Goal: Information Seeking & Learning: Learn about a topic

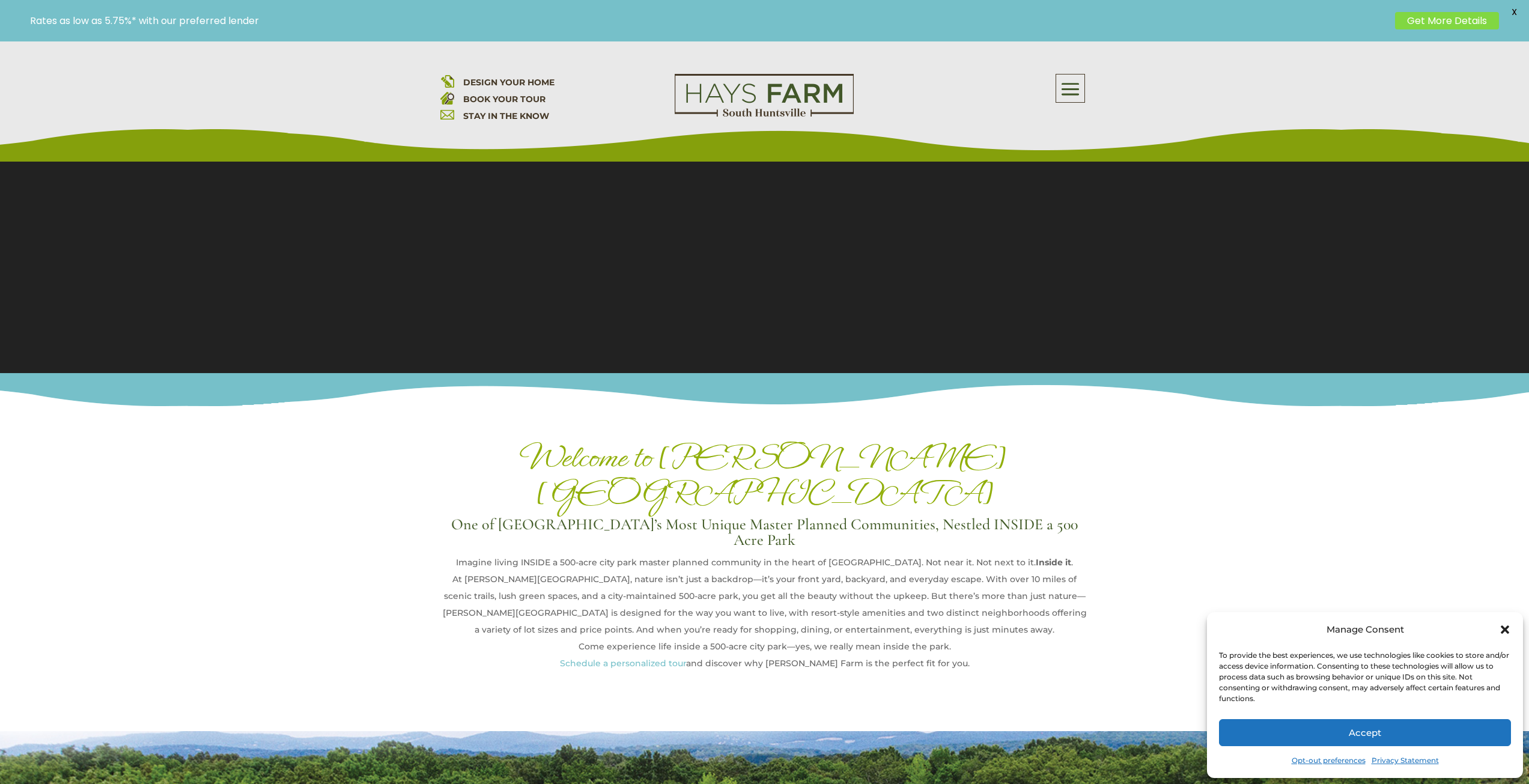
scroll to position [180, 0]
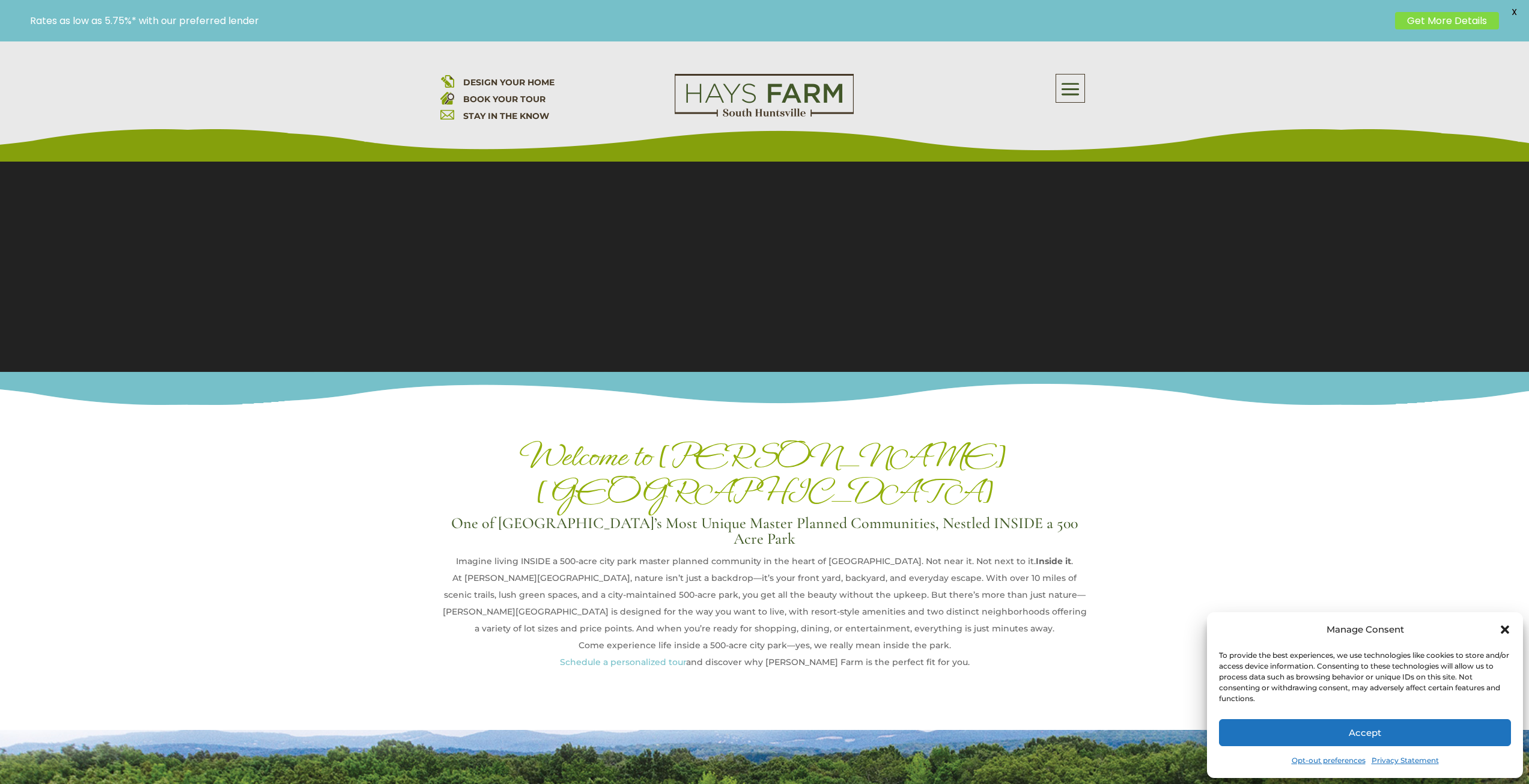
click at [1355, 741] on button "Accept" at bounding box center [1365, 732] width 292 height 27
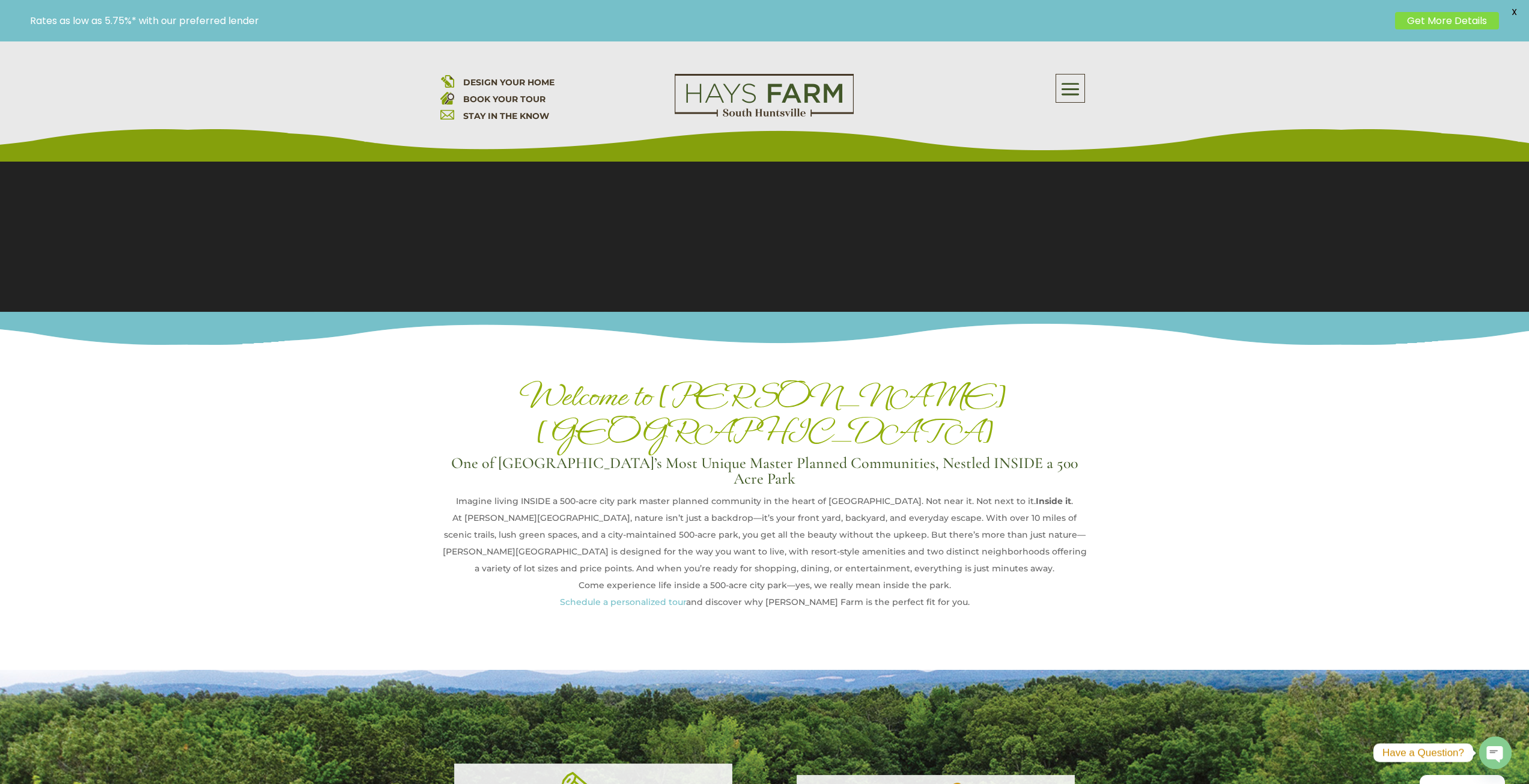
scroll to position [0, 0]
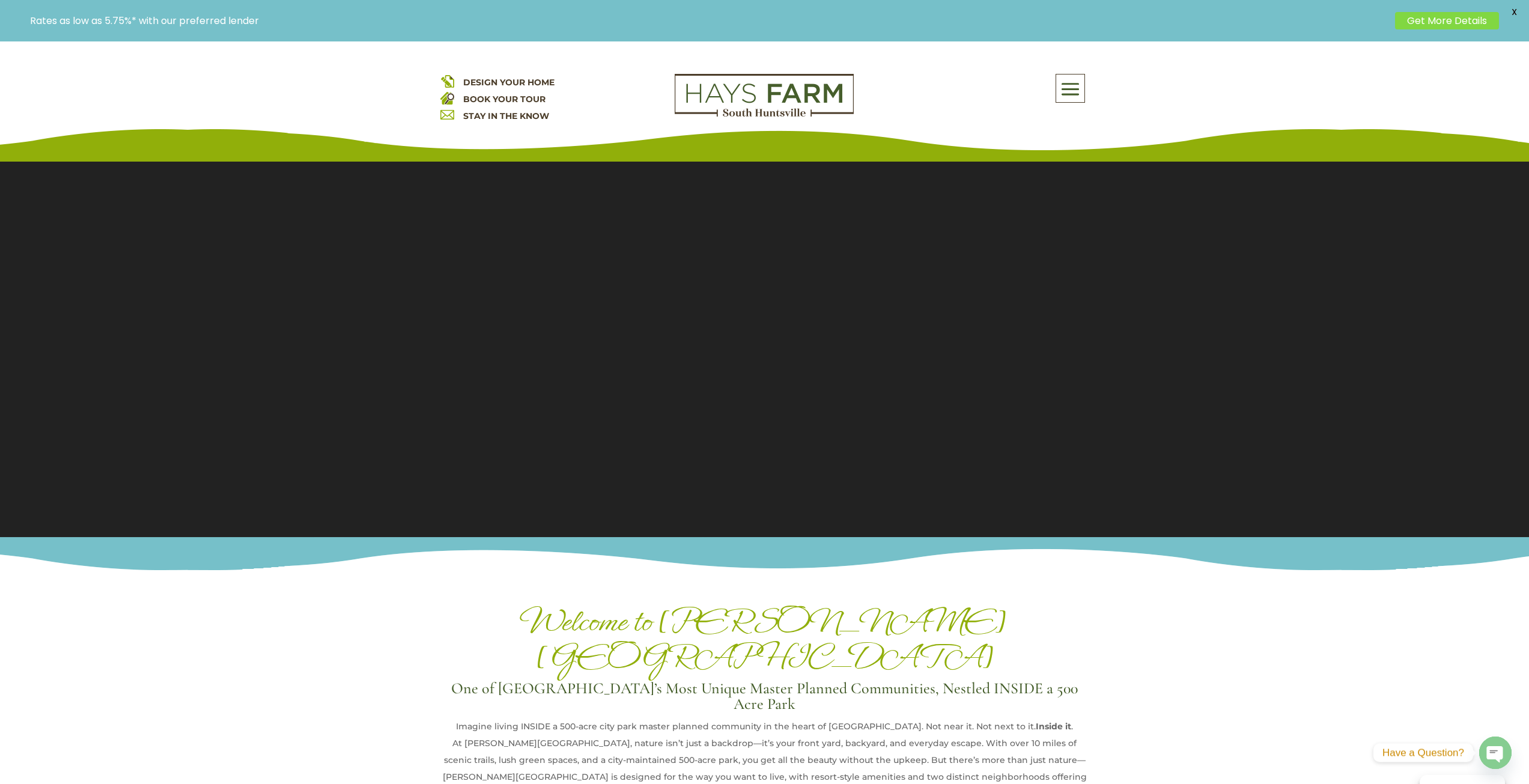
click at [1068, 74] on div "About Us Quick Move-in Homes Amenities Galleries Shops, Restaurants, & Retail M…" at bounding box center [1070, 89] width 30 height 29
click at [1077, 89] on span at bounding box center [1070, 89] width 28 height 28
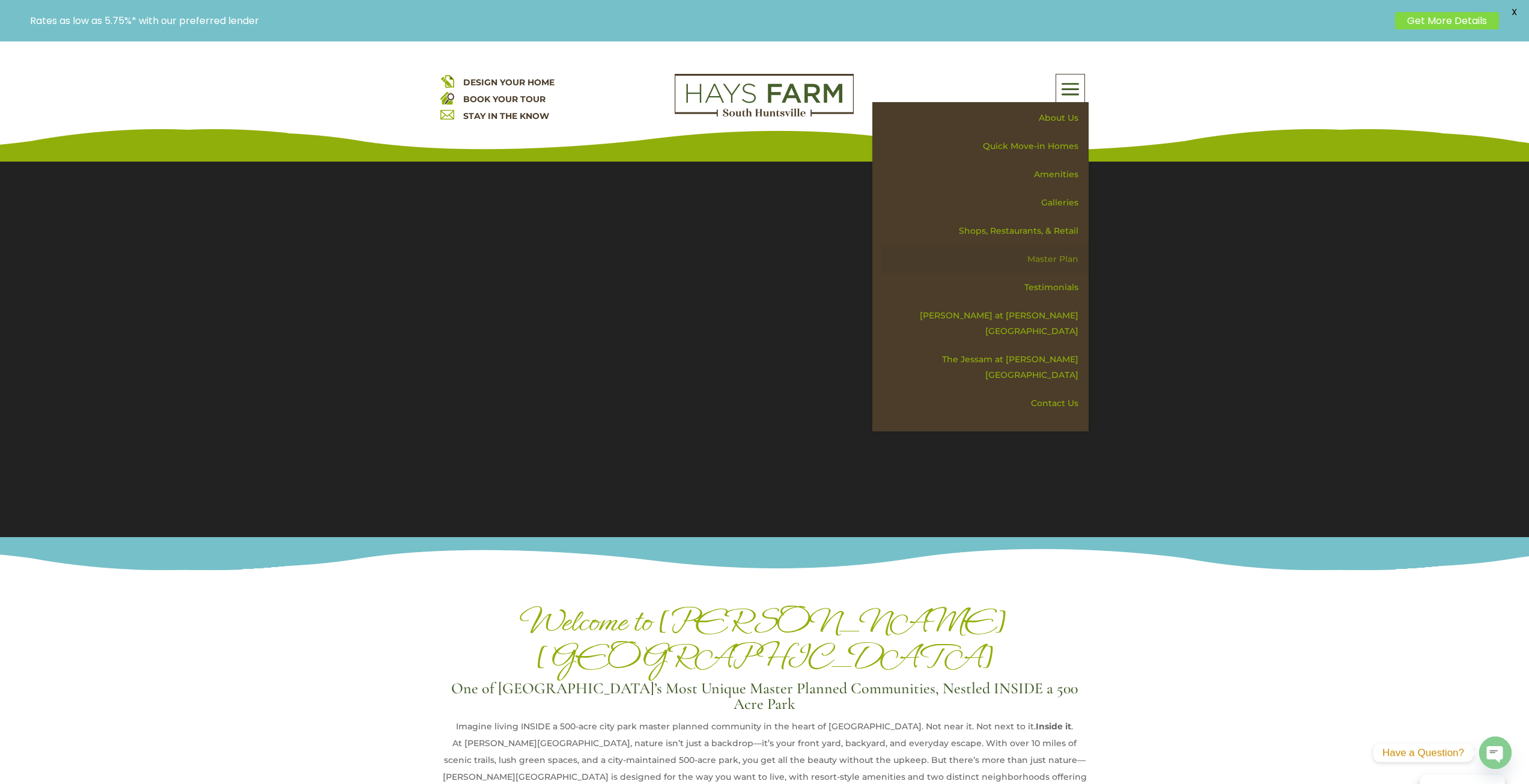
click at [1046, 253] on link "Master Plan" at bounding box center [985, 259] width 208 height 28
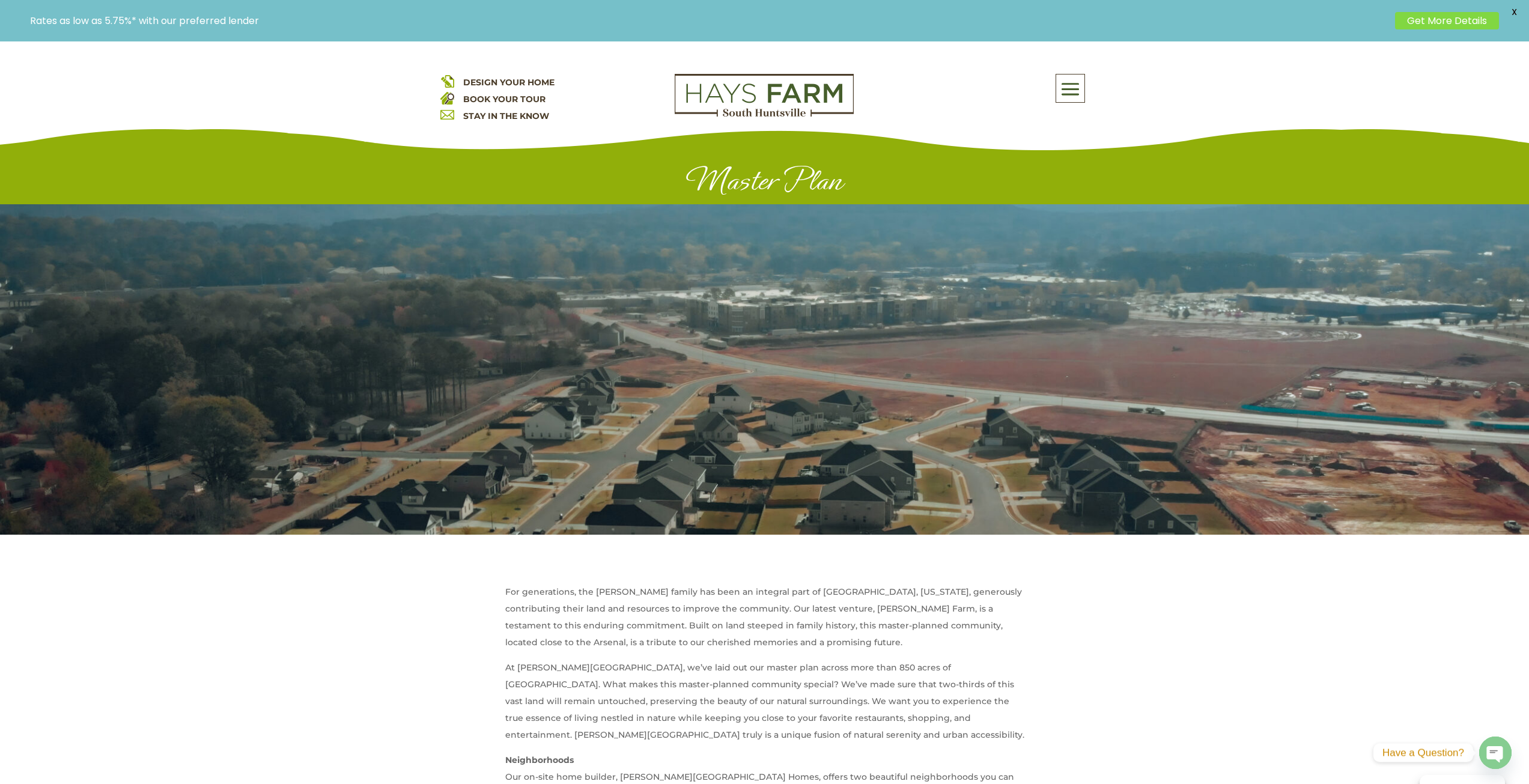
click at [1065, 92] on span at bounding box center [1070, 89] width 28 height 28
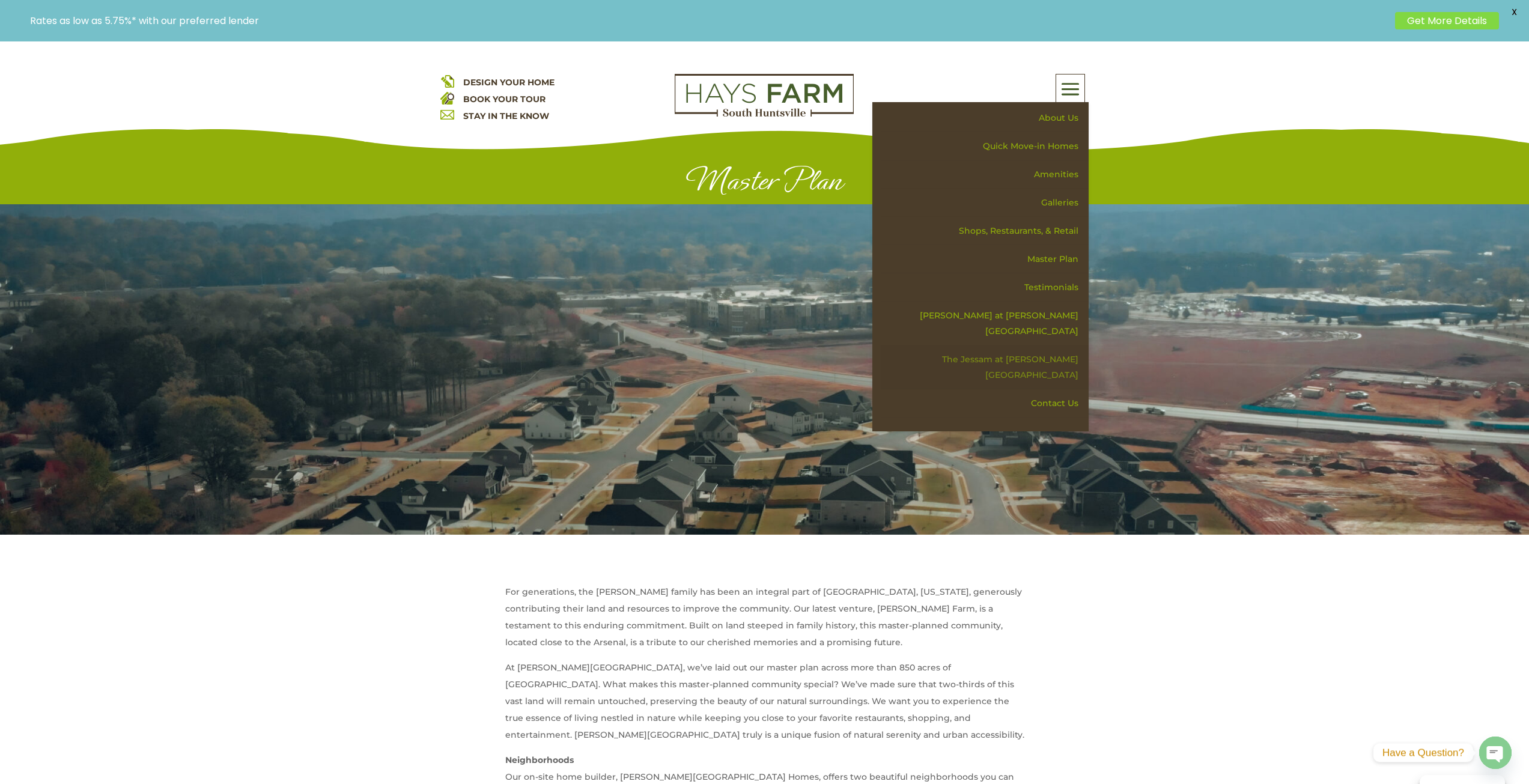
click at [1023, 349] on link "The Jessam at [PERSON_NAME][GEOGRAPHIC_DATA]" at bounding box center [985, 367] width 208 height 44
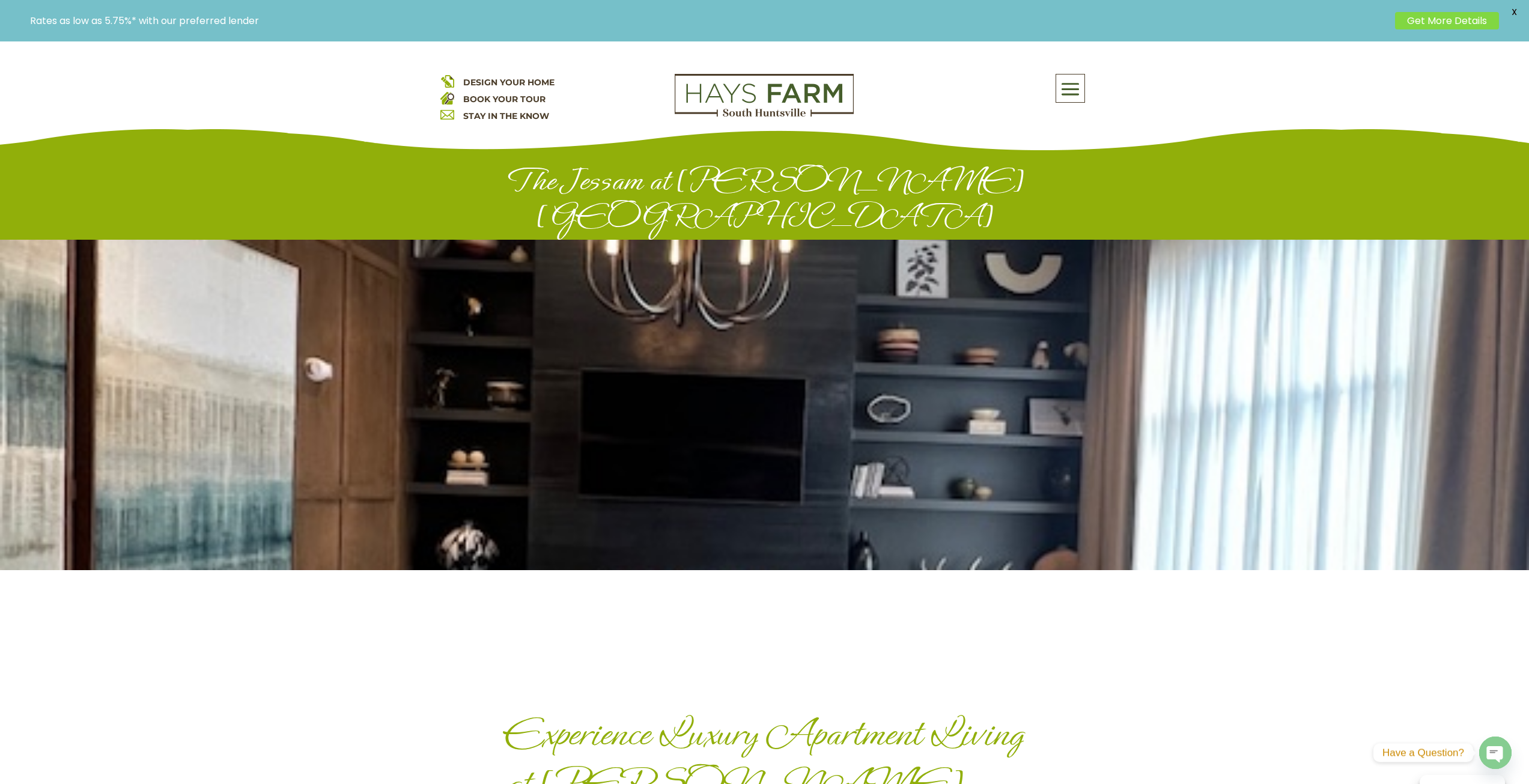
click at [1086, 94] on div "About Us Quick Move-in Homes Amenities Galleries Shops, Restaurants, & Retail M…" at bounding box center [981, 89] width 217 height 29
click at [1076, 87] on span at bounding box center [1070, 89] width 28 height 28
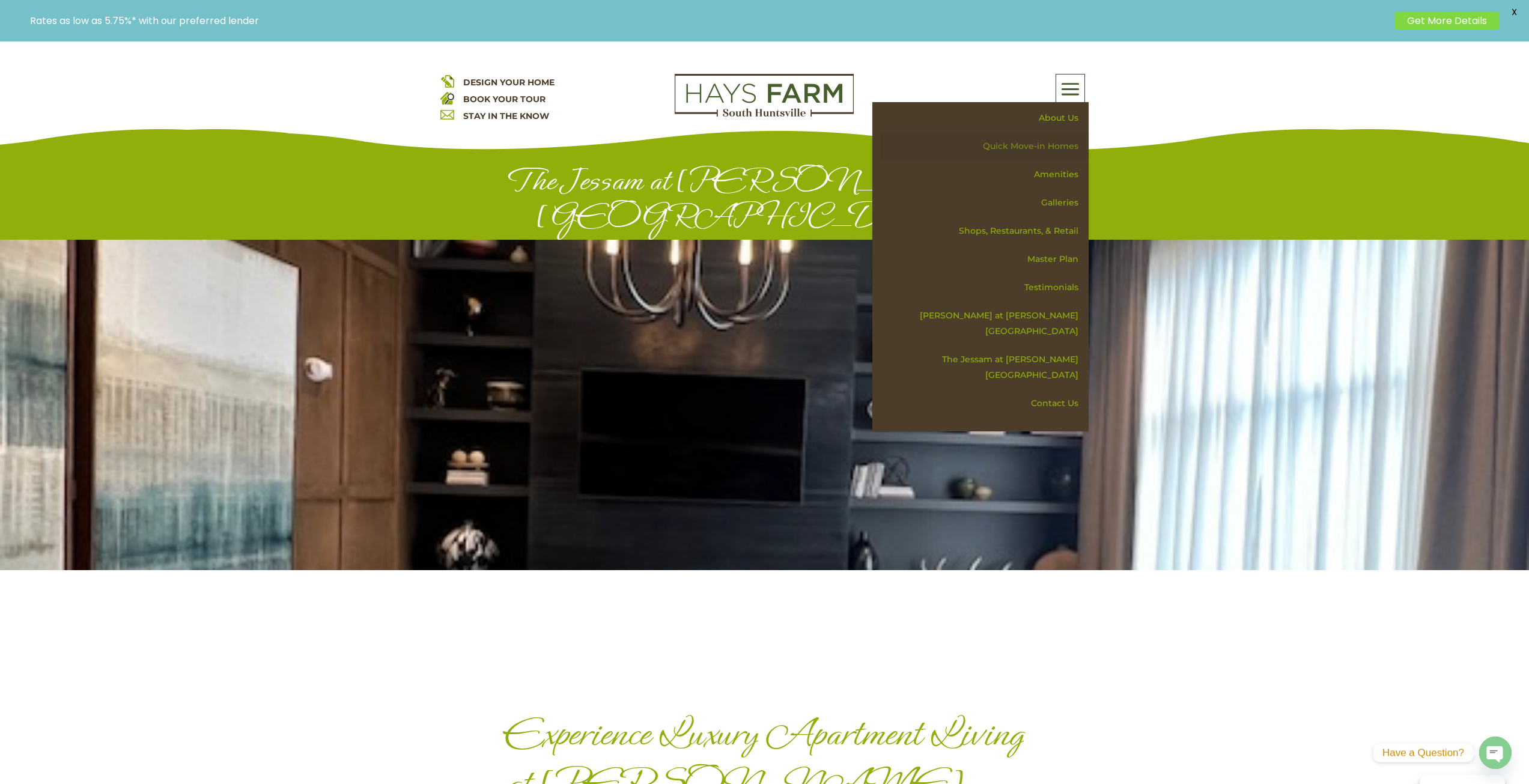
click at [1036, 144] on link "Quick Move-in Homes" at bounding box center [985, 146] width 208 height 28
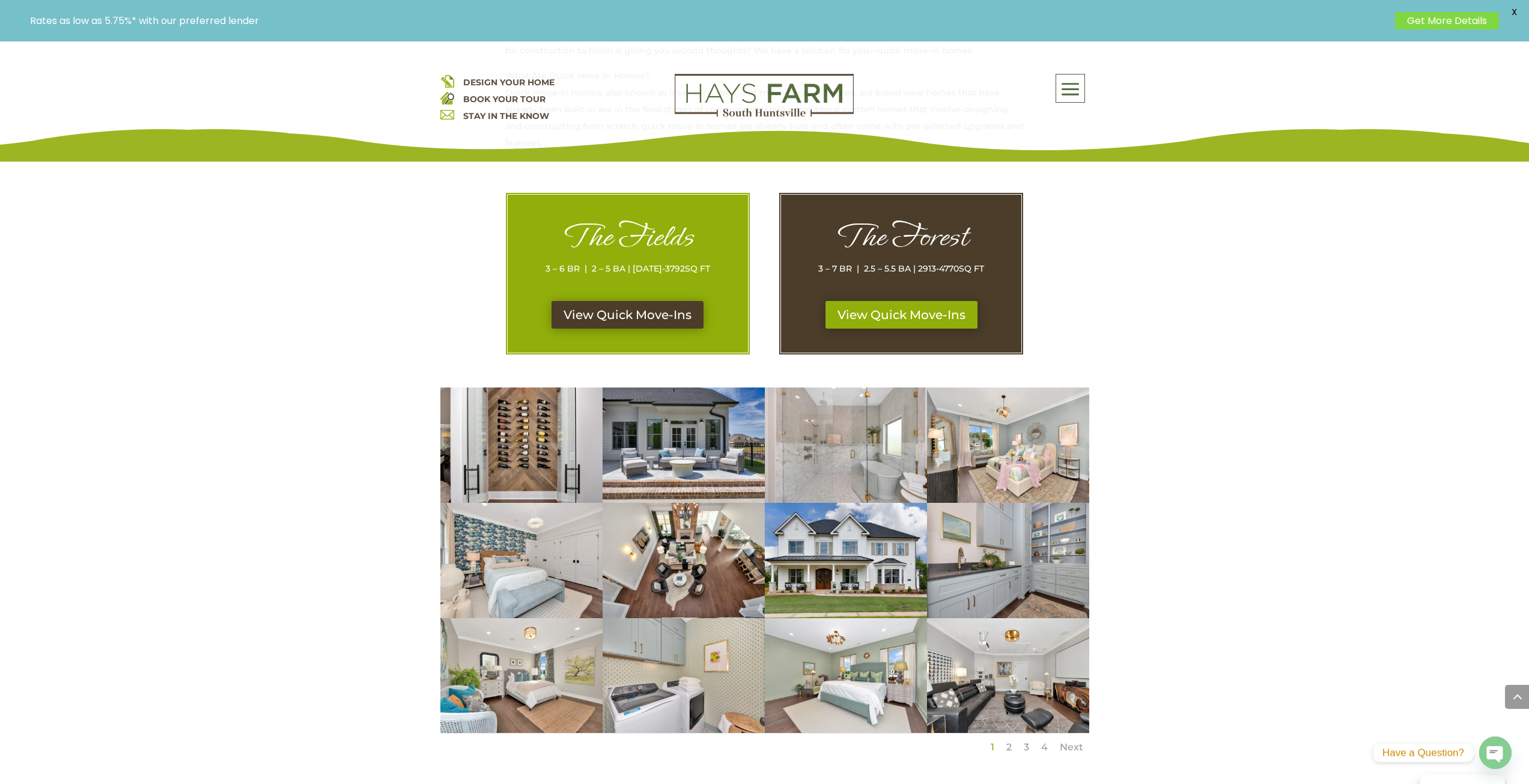
scroll to position [601, 0]
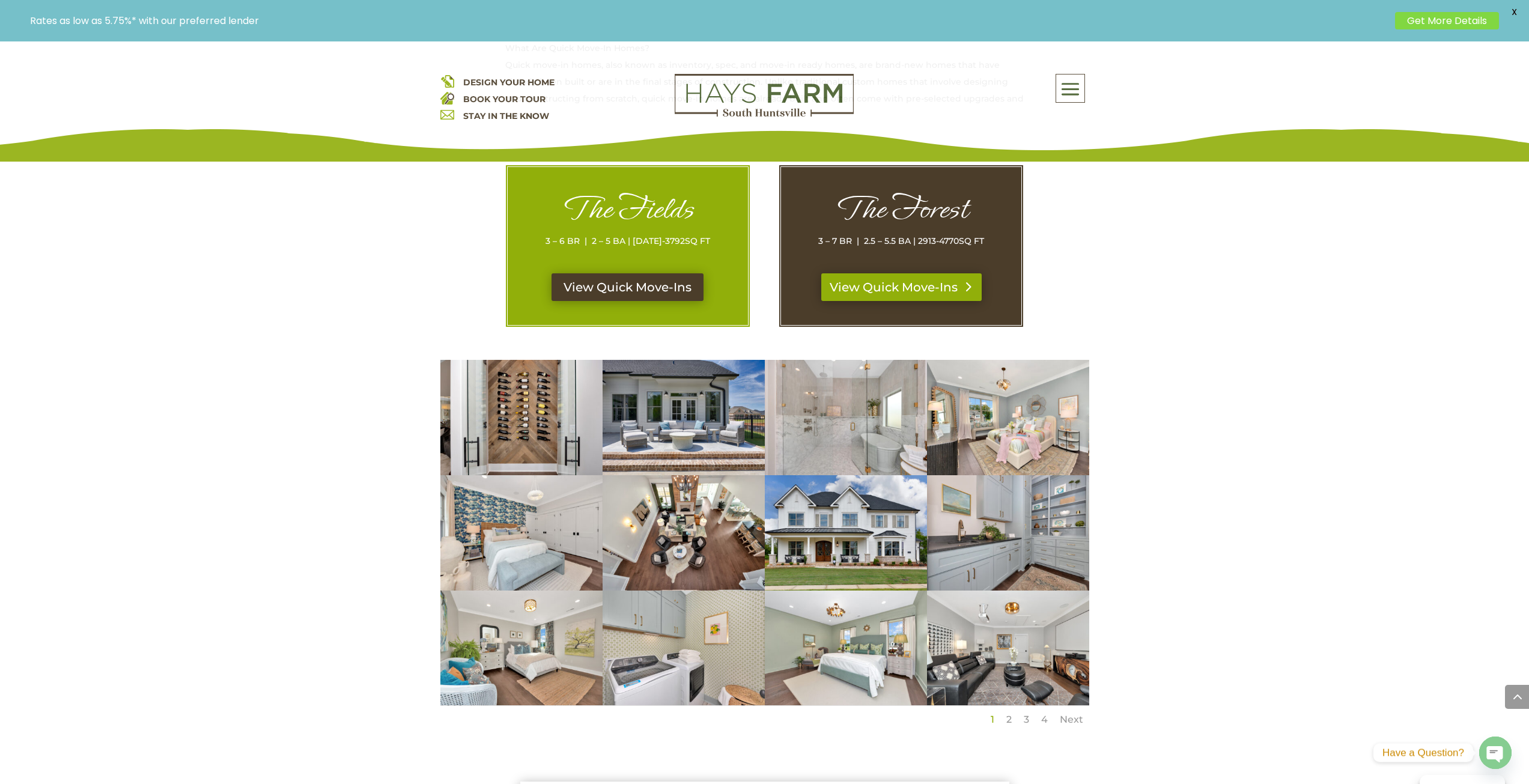
click at [924, 294] on link "View Quick Move-Ins" at bounding box center [901, 287] width 161 height 28
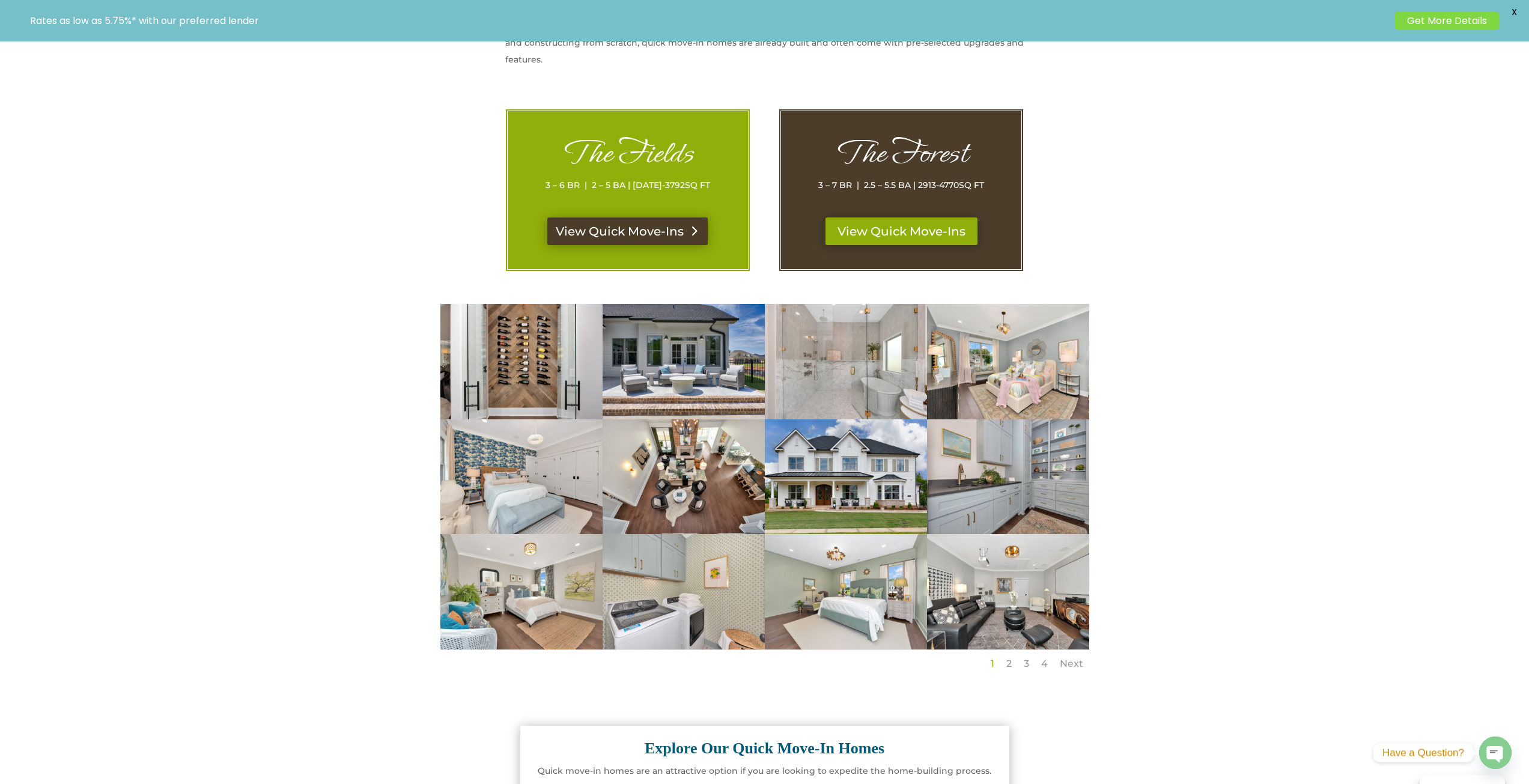
click at [608, 223] on link "View Quick Move-Ins" at bounding box center [627, 231] width 161 height 28
